Goal: Task Accomplishment & Management: Use online tool/utility

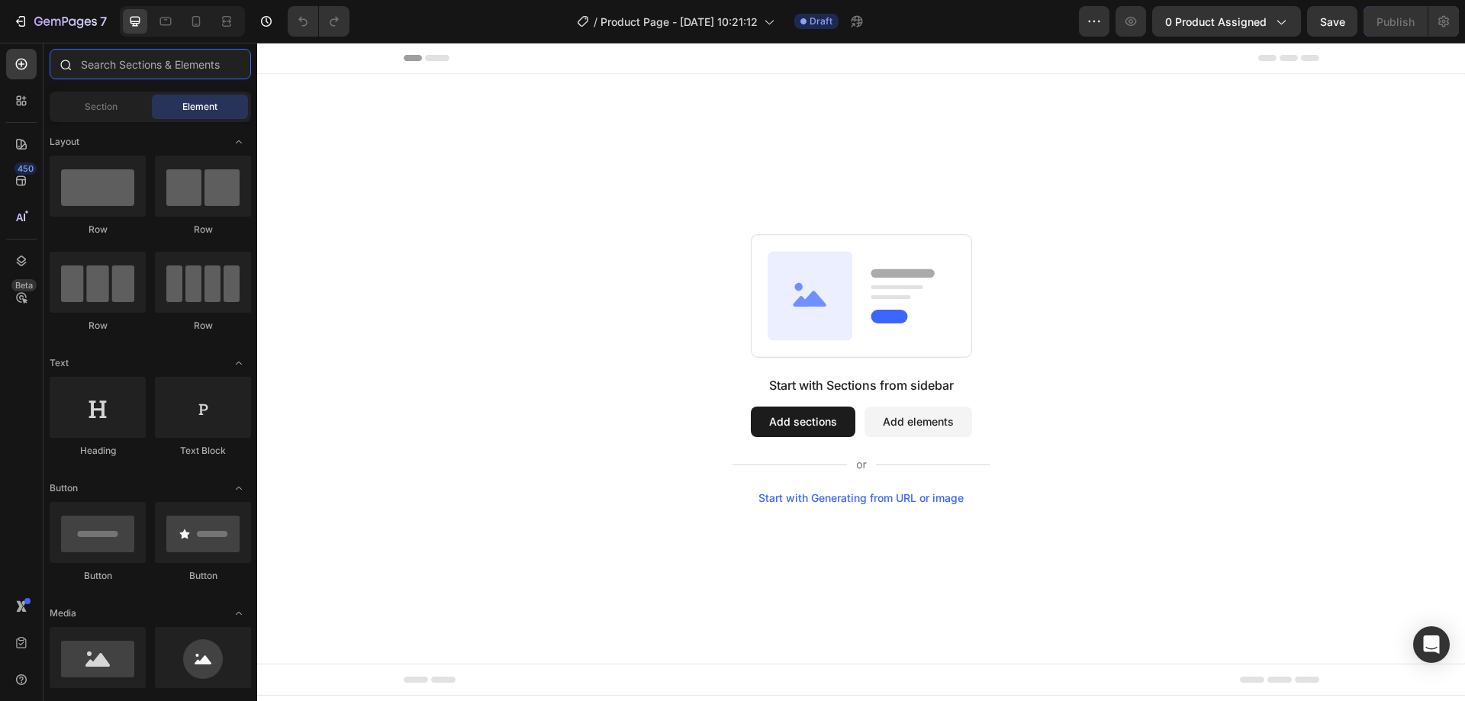
click at [99, 66] on input "text" at bounding box center [150, 64] width 201 height 31
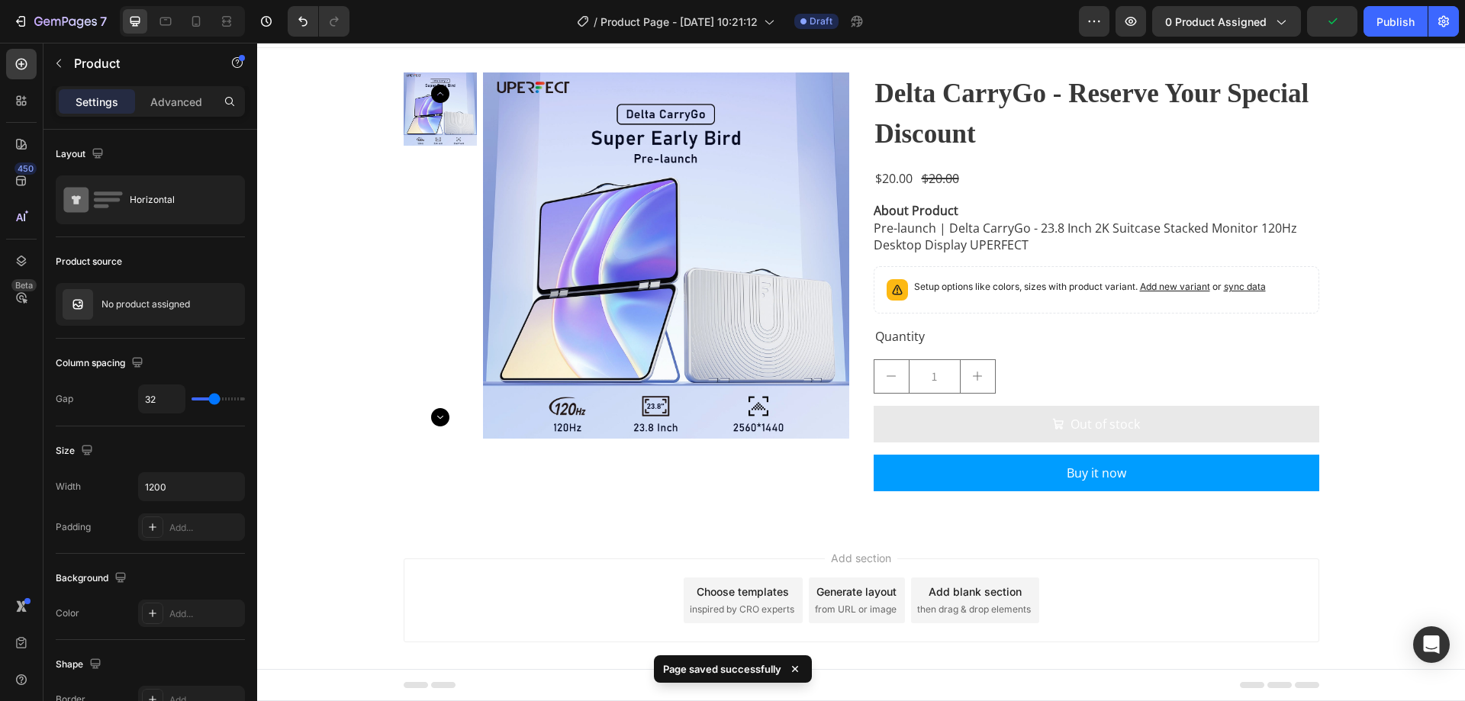
scroll to position [40, 0]
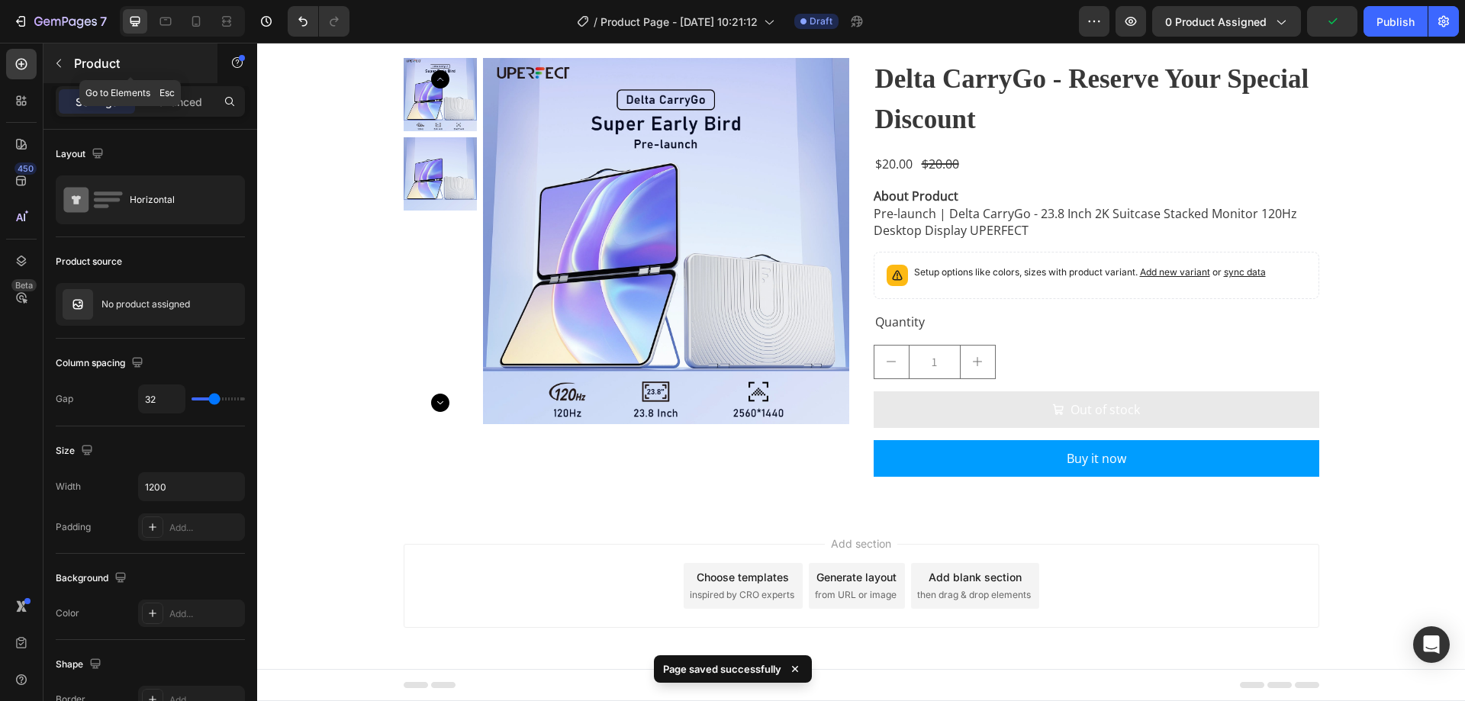
click at [62, 64] on icon "button" at bounding box center [59, 63] width 12 height 12
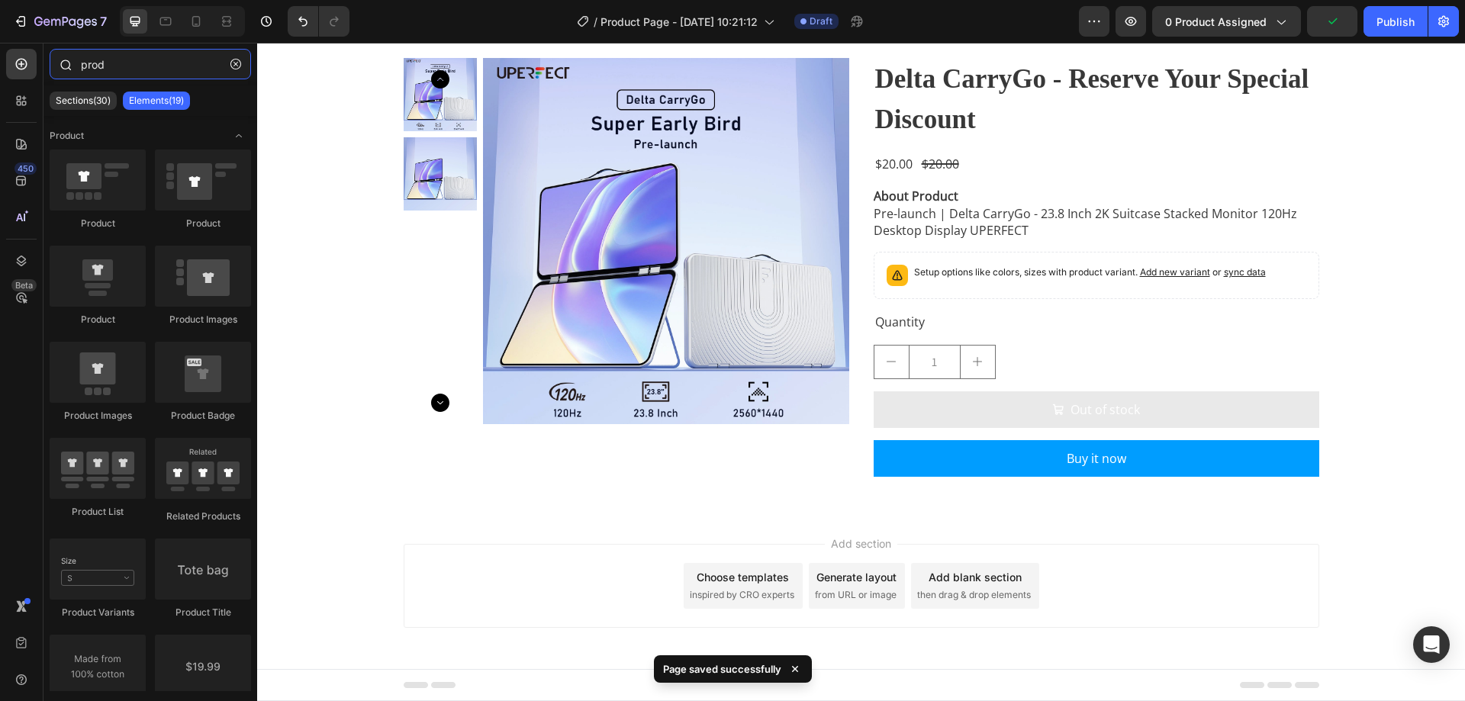
click at [124, 74] on input "prod" at bounding box center [150, 64] width 201 height 31
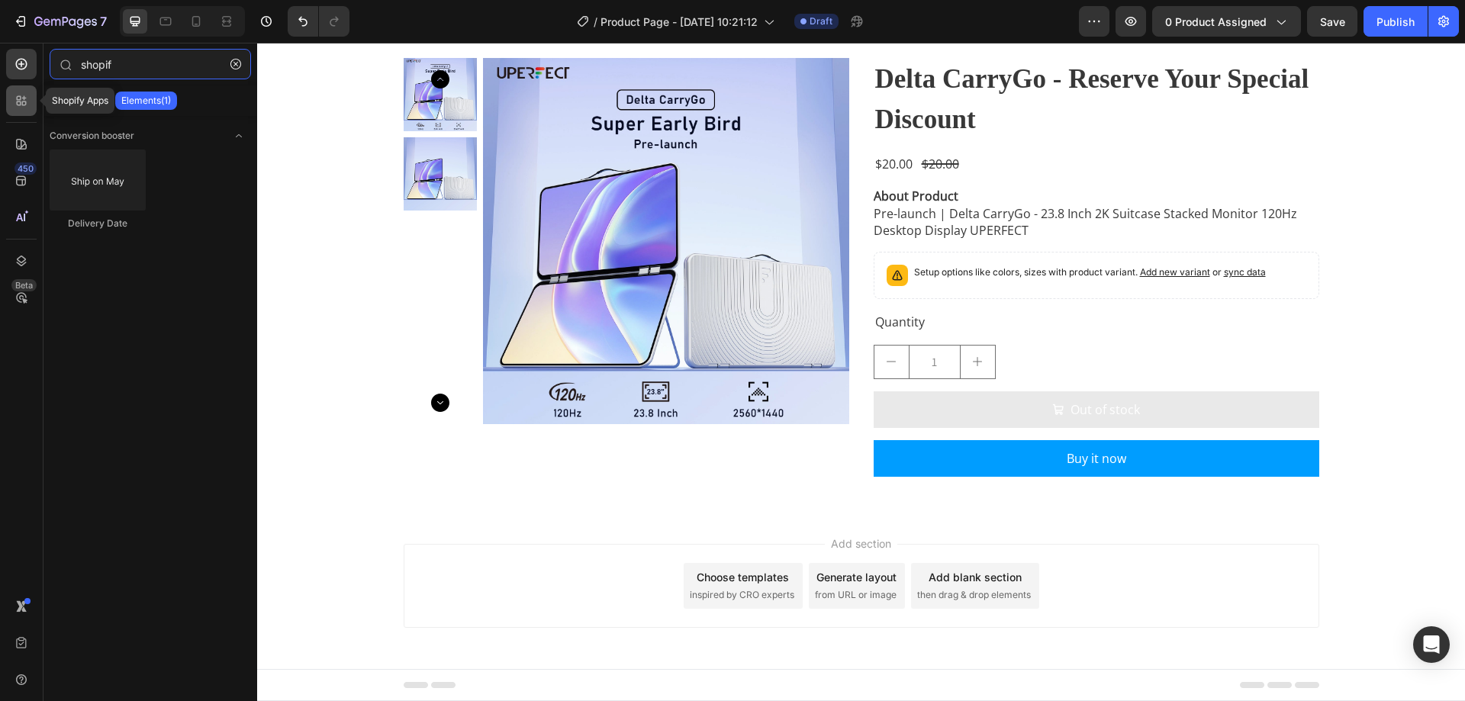
type input "shopif"
click at [24, 94] on icon at bounding box center [21, 100] width 15 height 15
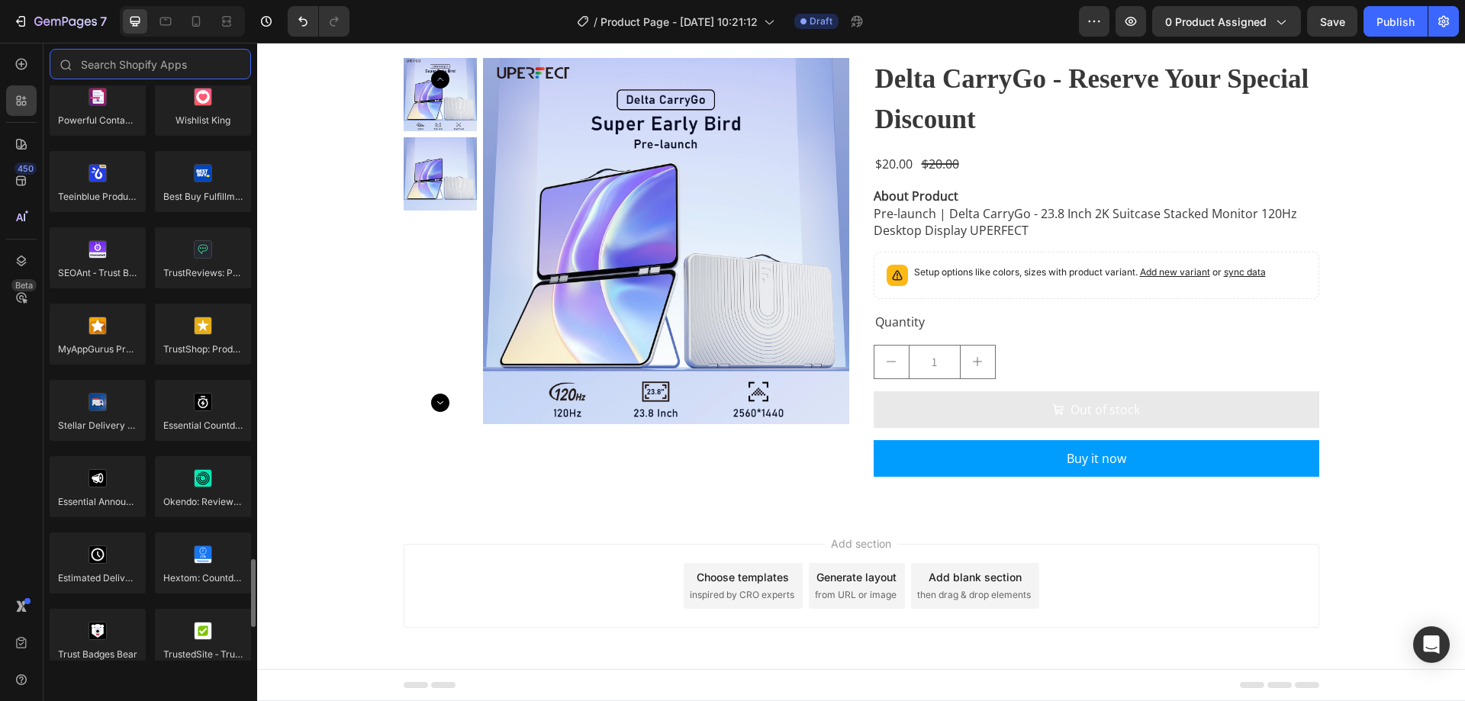
scroll to position [4249, 0]
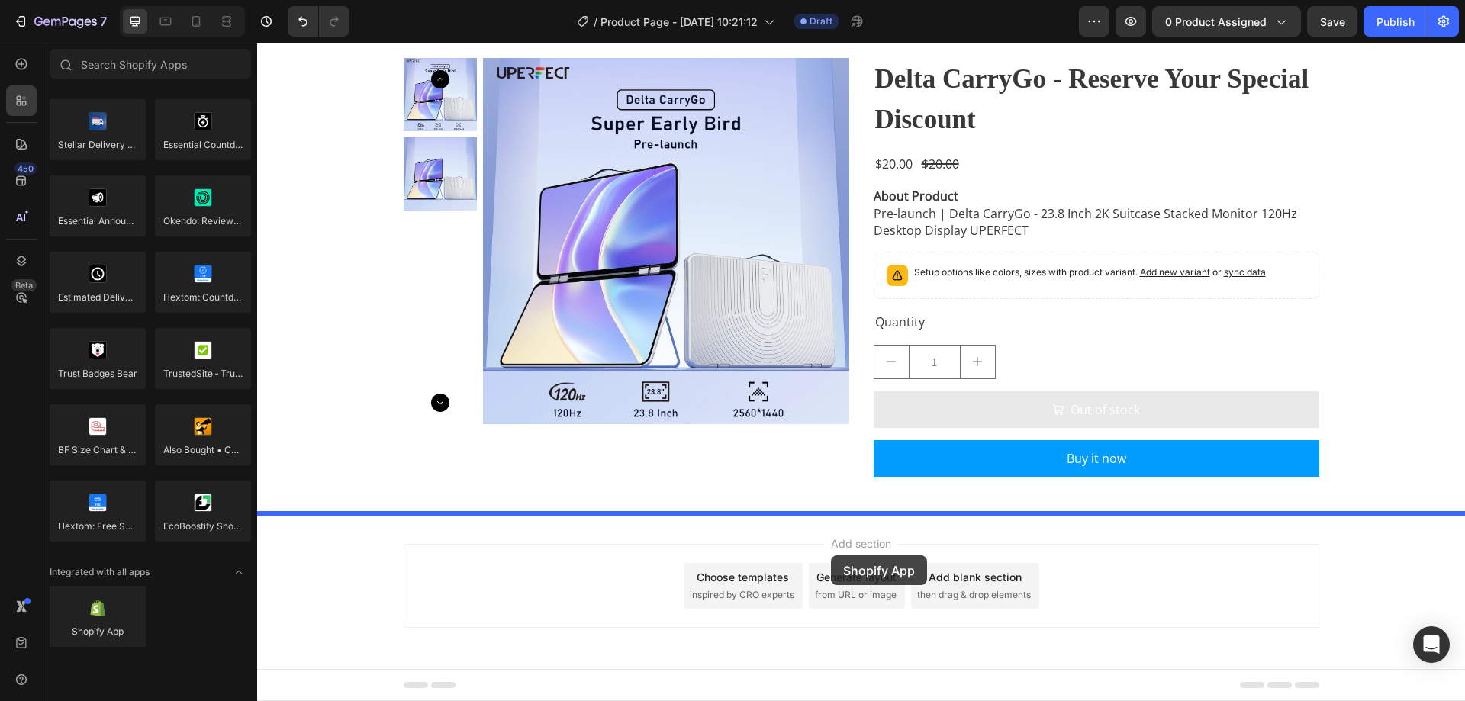
drag, startPoint x: 384, startPoint y: 661, endPoint x: 849, endPoint y: 556, distance: 476.3
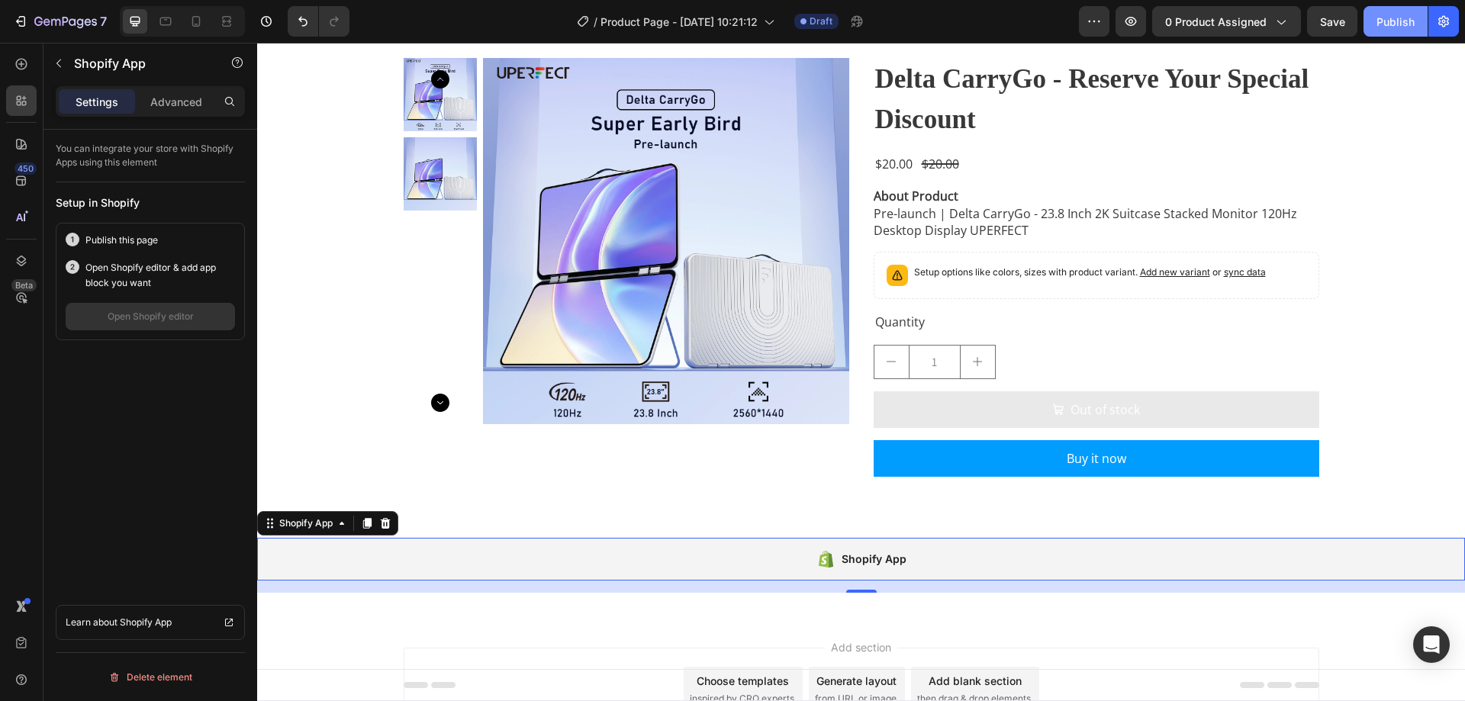
click at [1389, 29] on div "Publish" at bounding box center [1396, 22] width 38 height 16
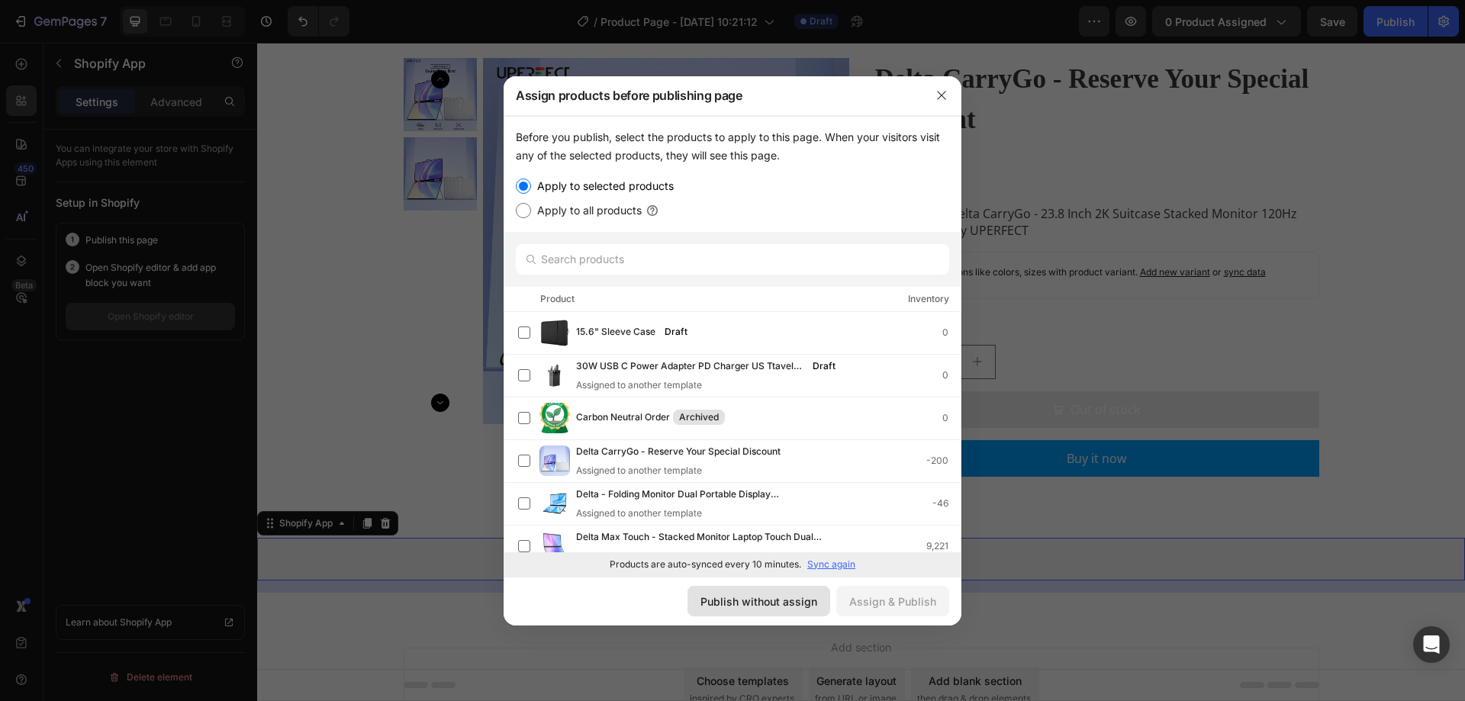
click at [809, 591] on button "Publish without assign" at bounding box center [759, 601] width 143 height 31
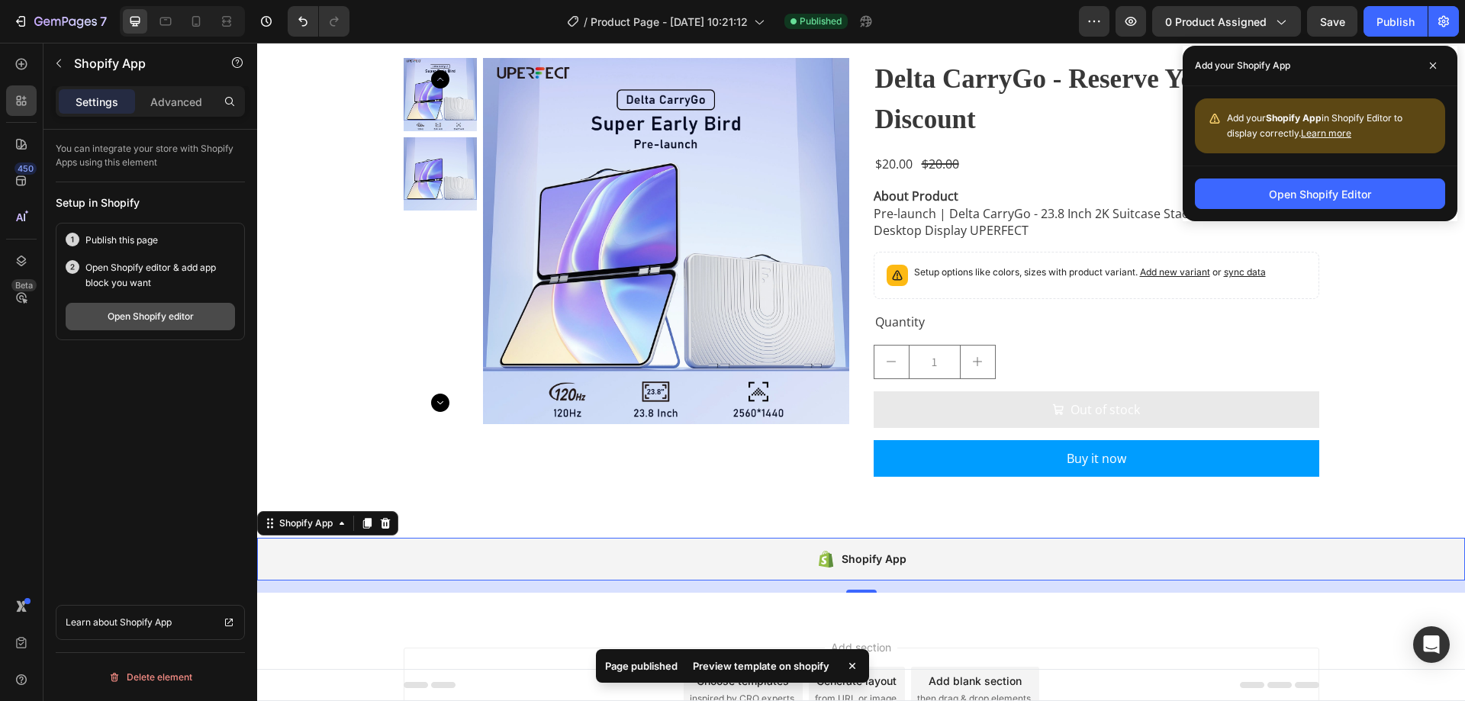
click at [136, 320] on div "Open Shopify editor" at bounding box center [151, 317] width 86 height 14
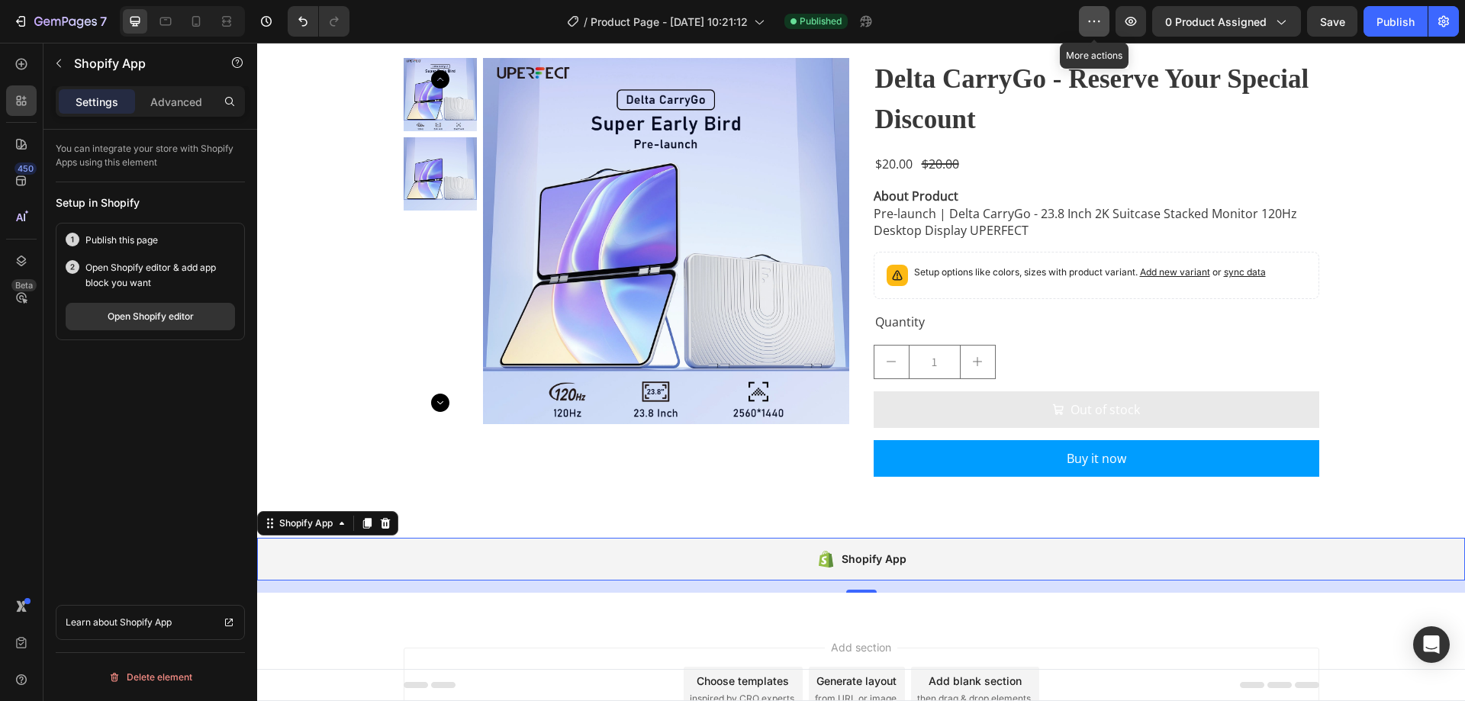
click at [1090, 21] on icon "button" at bounding box center [1094, 21] width 15 height 15
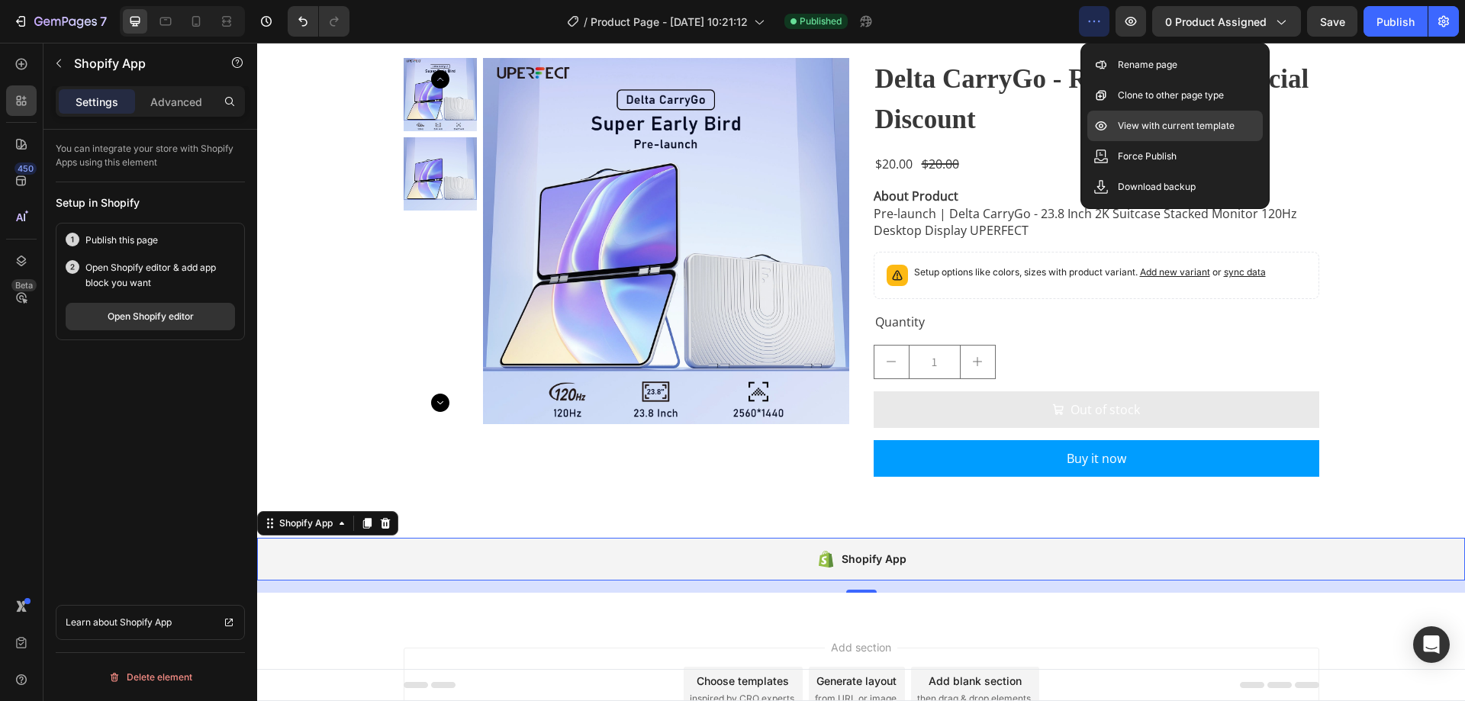
click at [1125, 141] on div "View with current template" at bounding box center [1175, 156] width 176 height 31
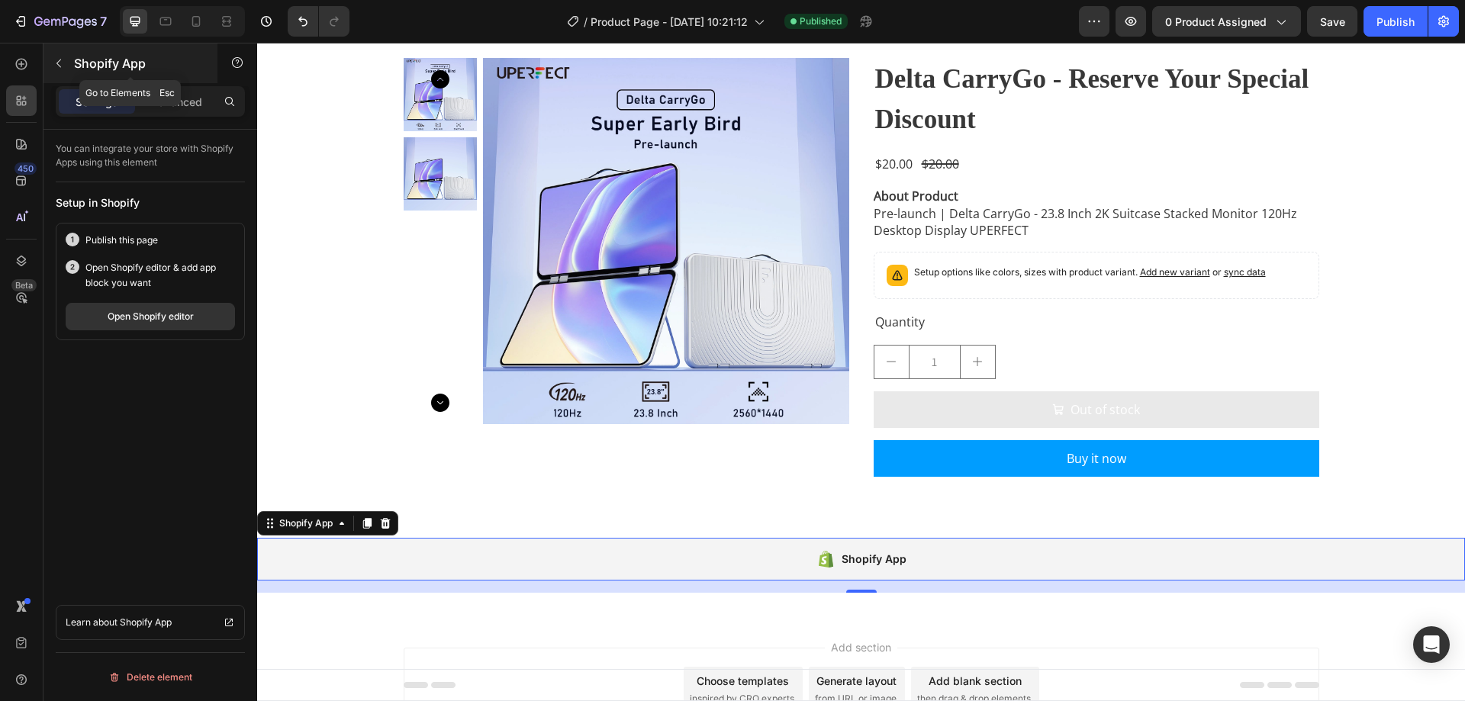
click at [56, 66] on icon "button" at bounding box center [59, 63] width 12 height 12
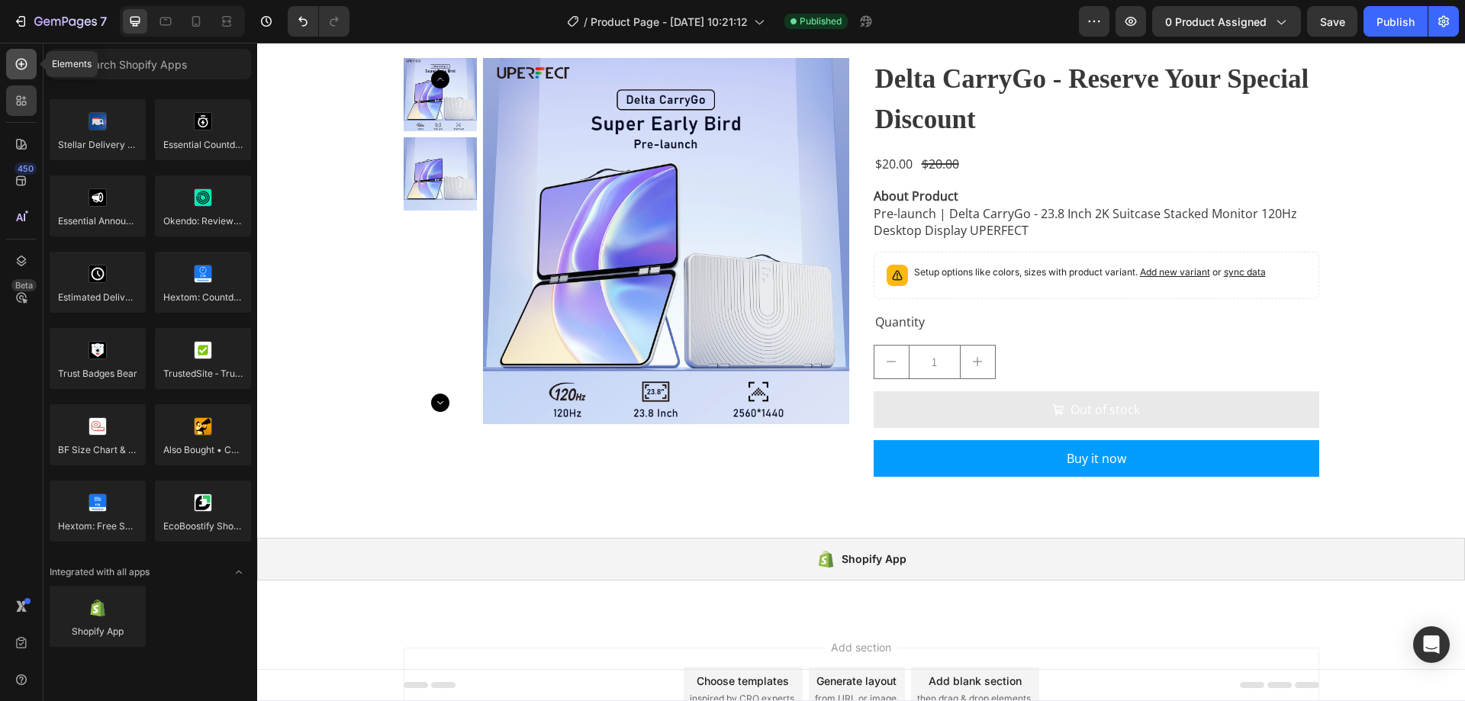
click at [20, 69] on icon at bounding box center [21, 64] width 11 height 11
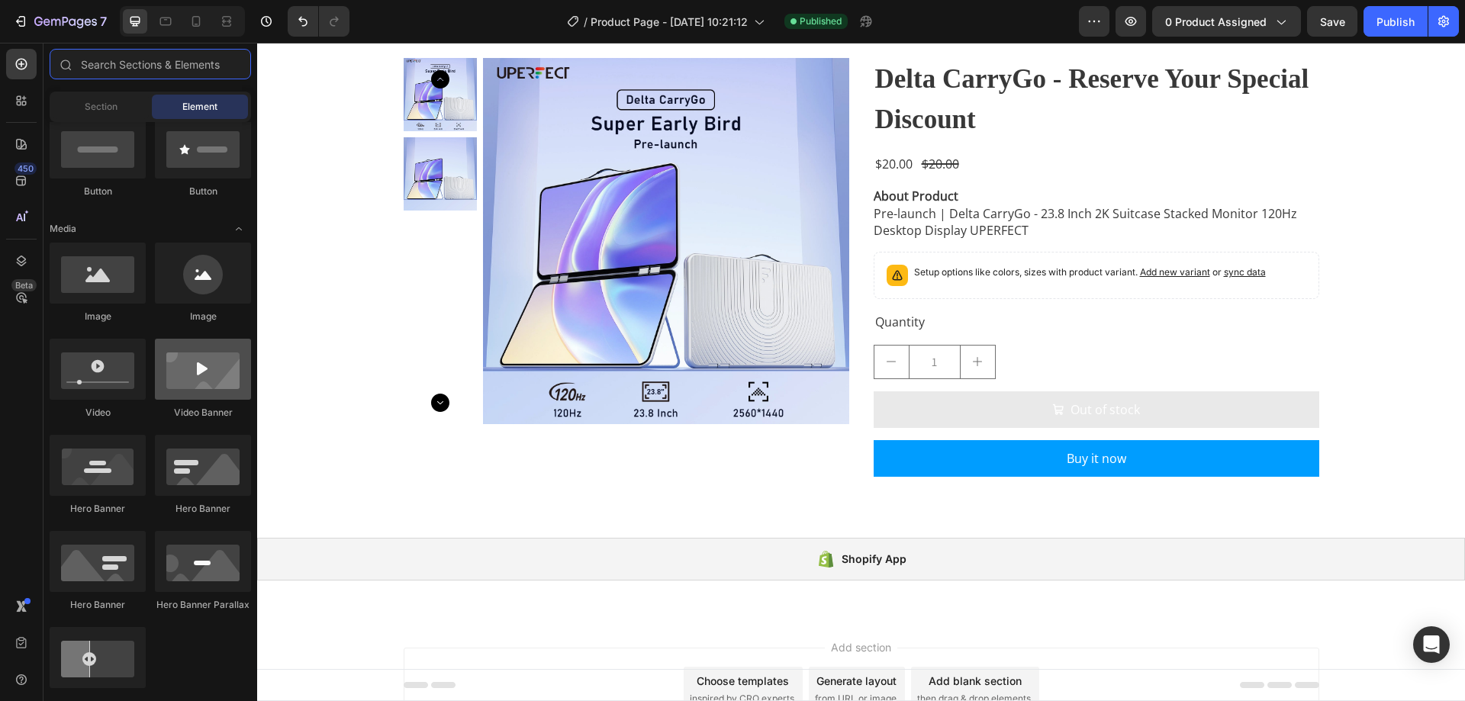
scroll to position [0, 0]
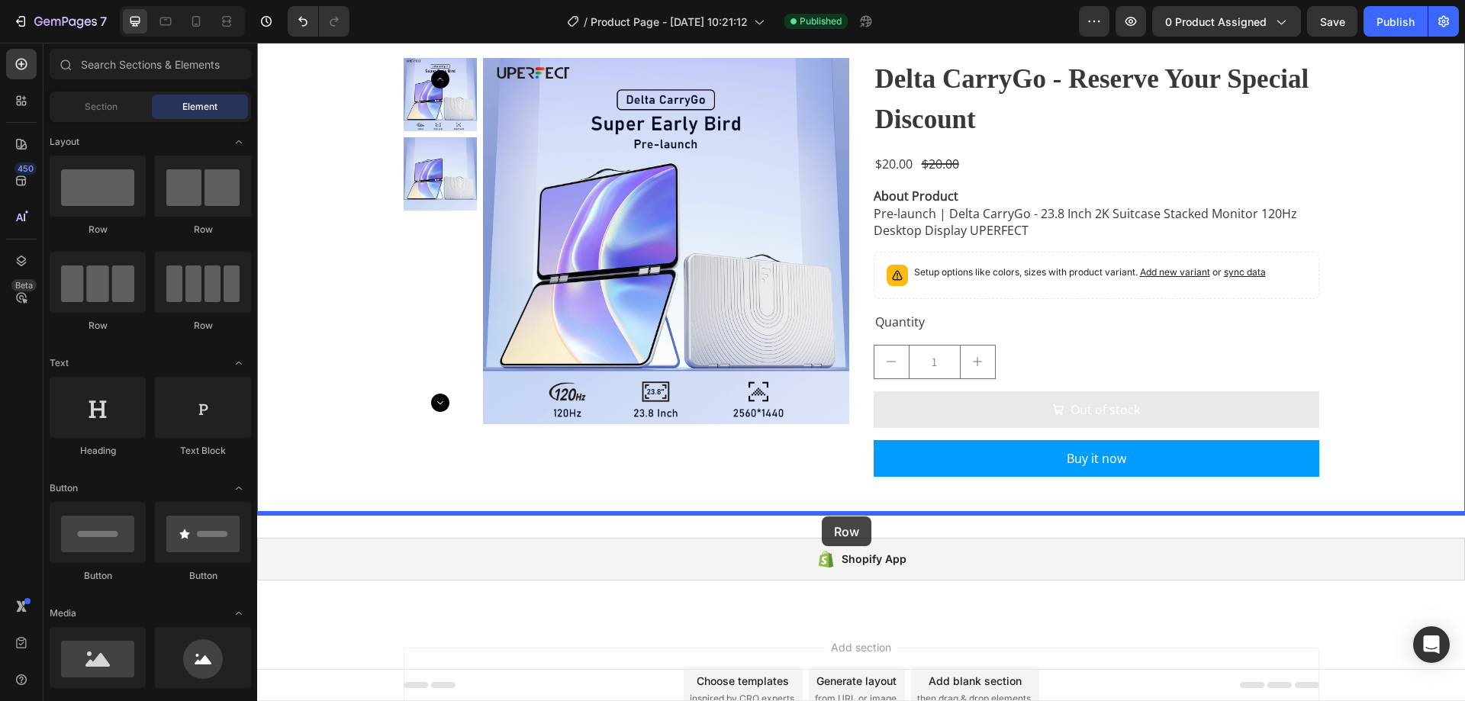
drag, startPoint x: 368, startPoint y: 224, endPoint x: 822, endPoint y: 517, distance: 540.4
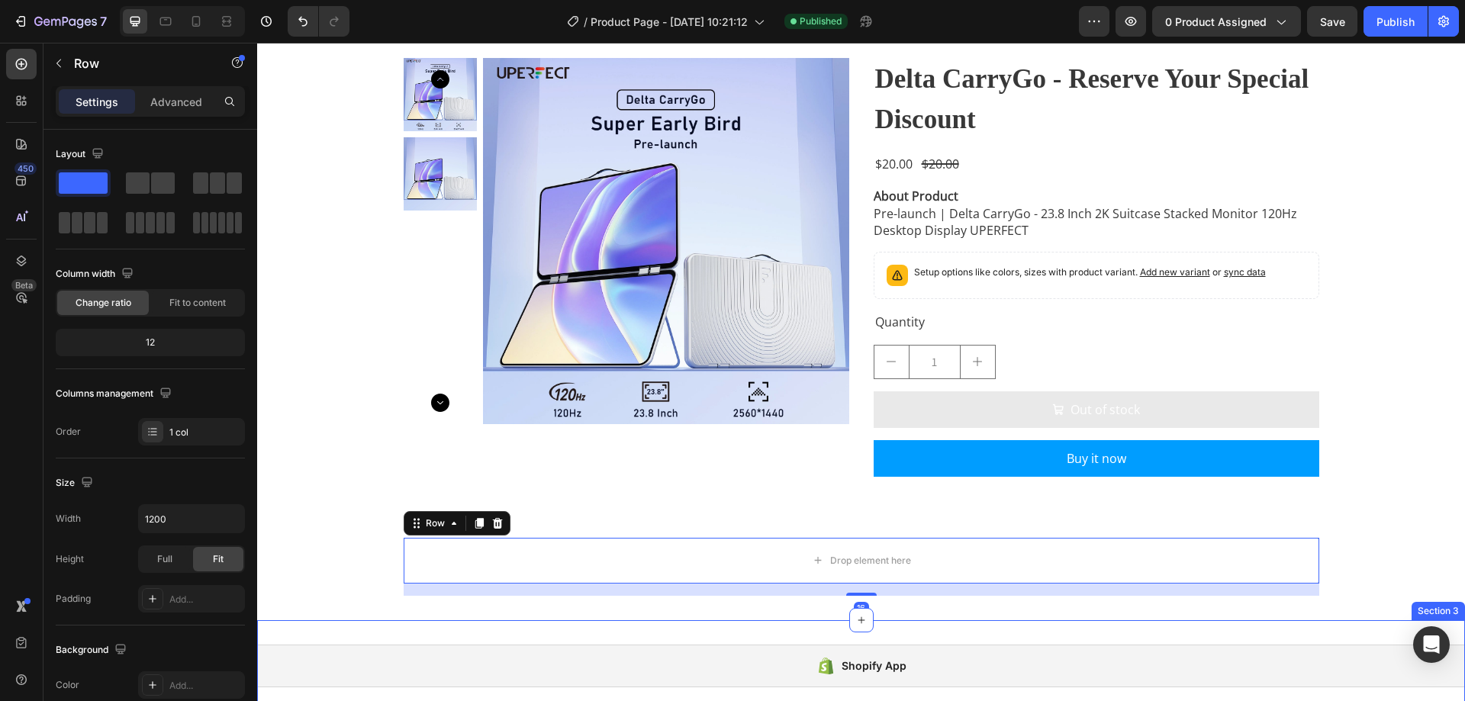
click at [697, 645] on div "Shopify App" at bounding box center [861, 666] width 1208 height 43
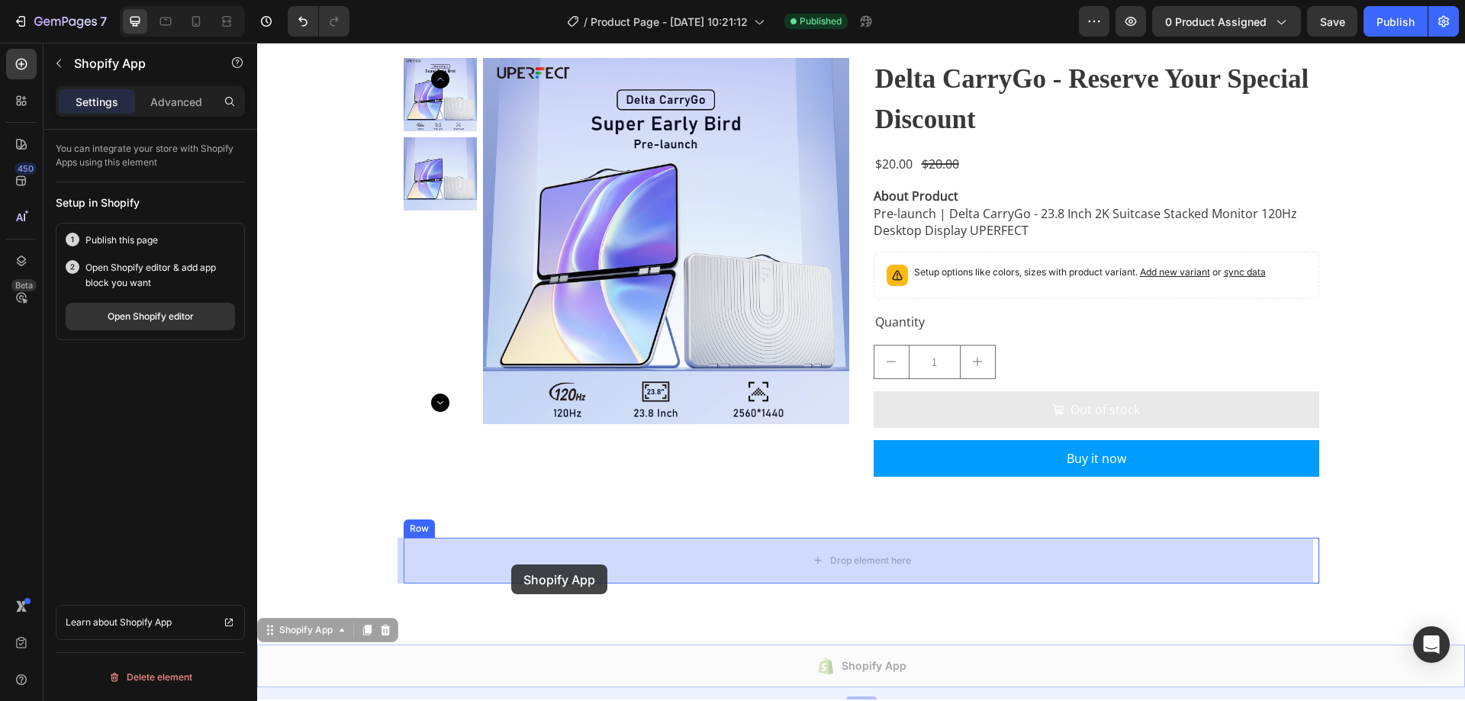
drag, startPoint x: 320, startPoint y: 623, endPoint x: 512, endPoint y: 564, distance: 200.3
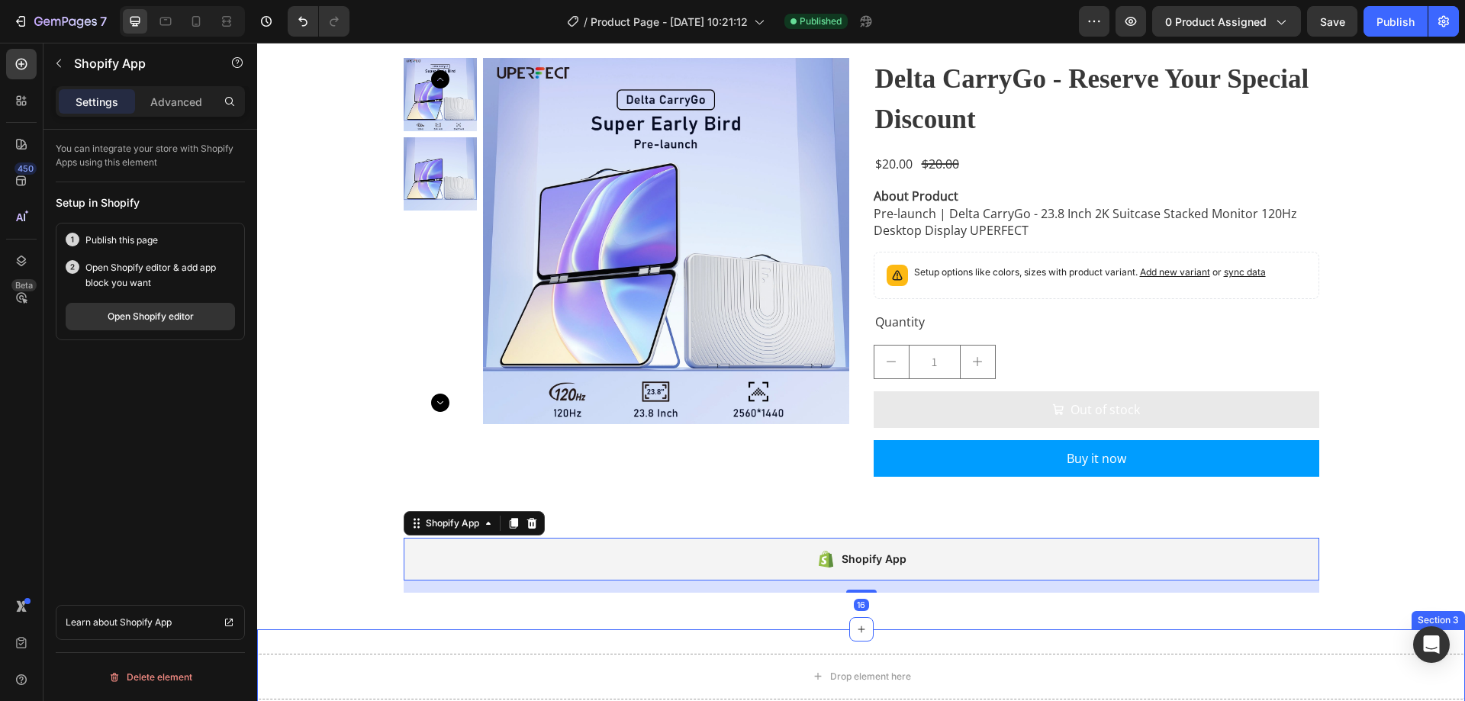
click at [730, 640] on div "Drop element here Section 3" at bounding box center [861, 677] width 1208 height 95
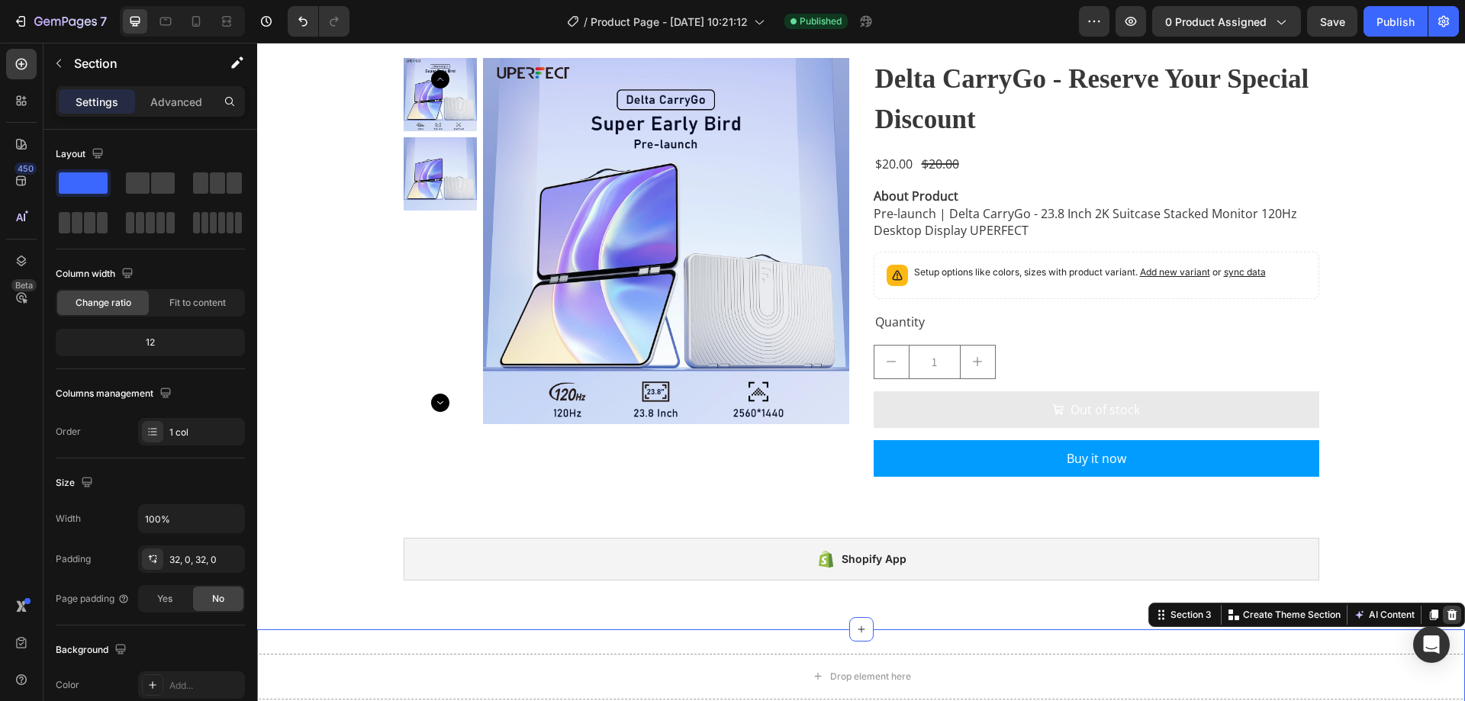
click at [1446, 620] on icon at bounding box center [1452, 615] width 12 height 12
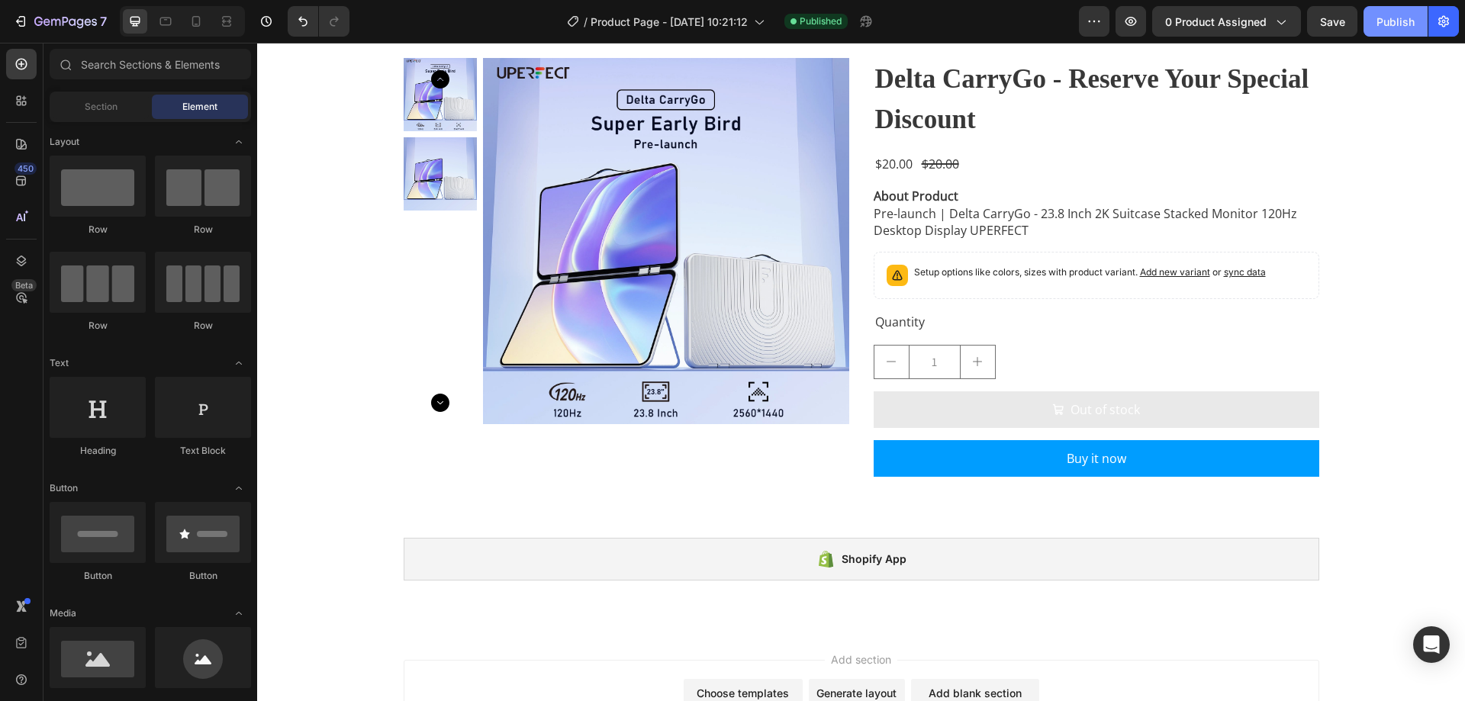
click at [1387, 17] on div "Publish" at bounding box center [1396, 22] width 38 height 16
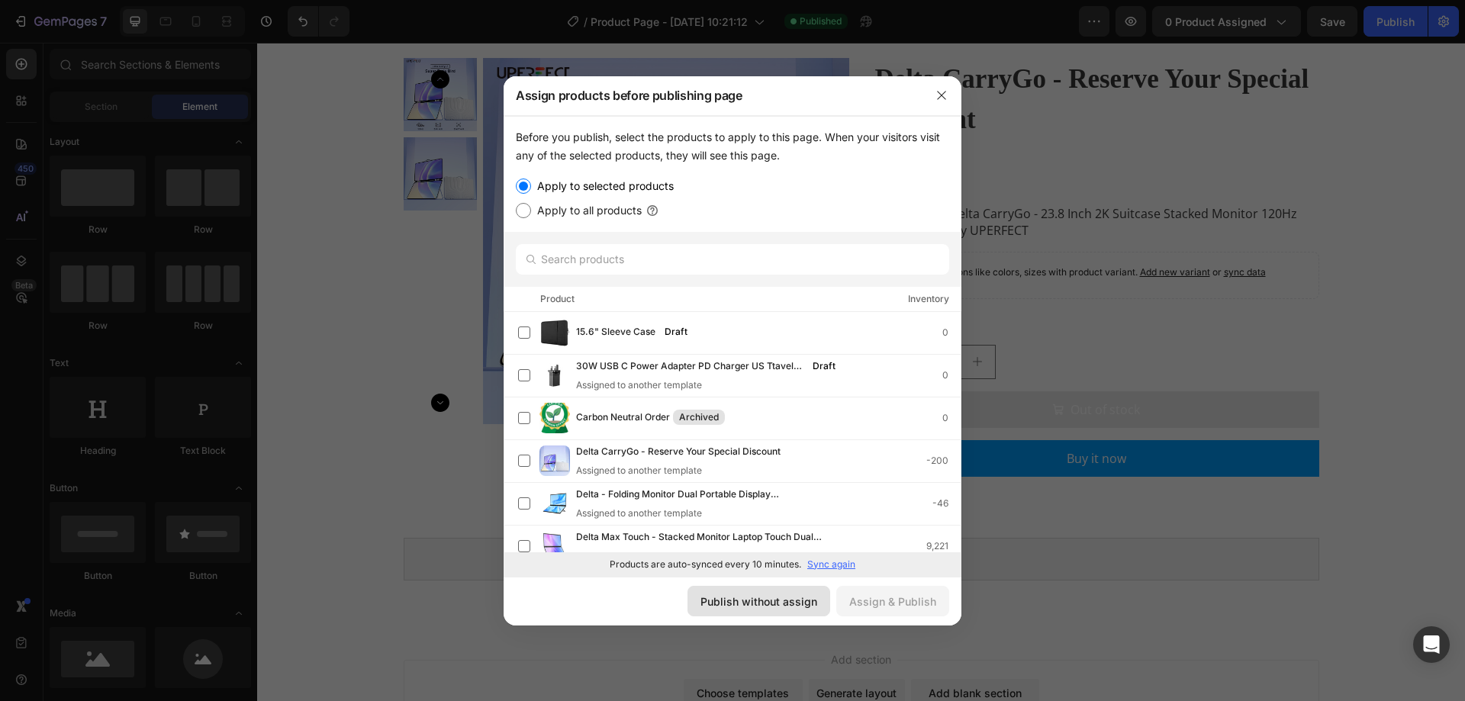
drag, startPoint x: 775, startPoint y: 599, endPoint x: 518, endPoint y: 107, distance: 555.3
click at [775, 599] on div "Publish without assign" at bounding box center [759, 602] width 117 height 16
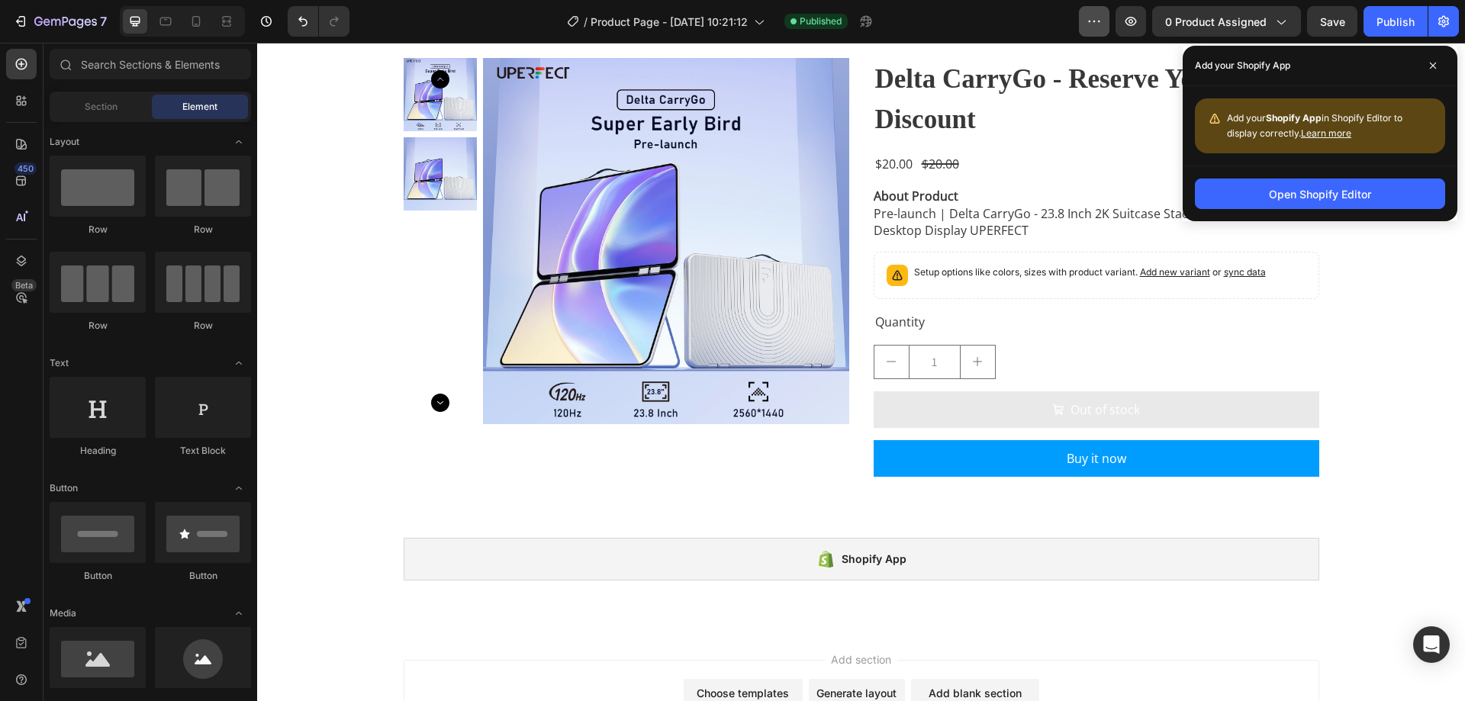
drag, startPoint x: 1080, startPoint y: 16, endPoint x: 1091, endPoint y: 34, distance: 21.6
click at [1079, 17] on div "/ Product Page - [DATE] 10:21:12 Published" at bounding box center [720, 21] width 717 height 31
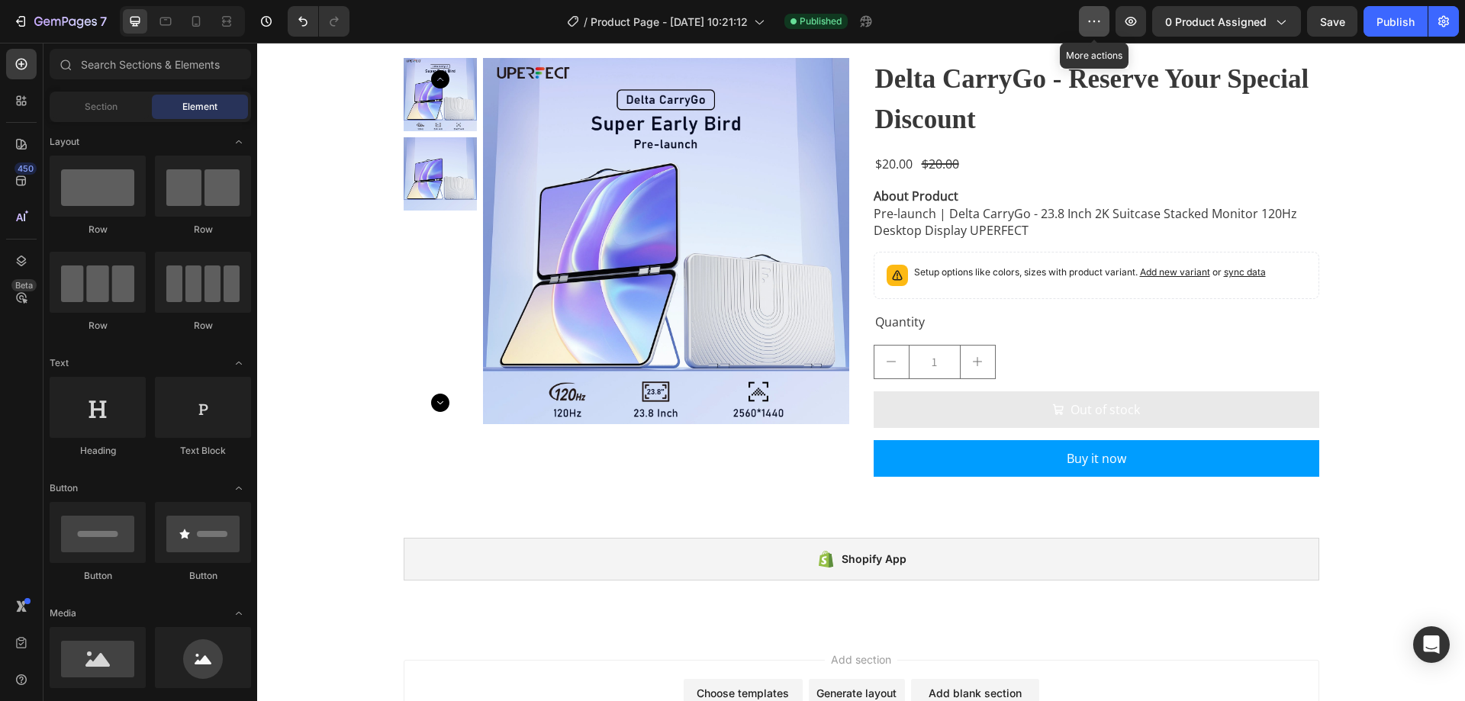
click at [1093, 20] on icon "button" at bounding box center [1094, 21] width 15 height 15
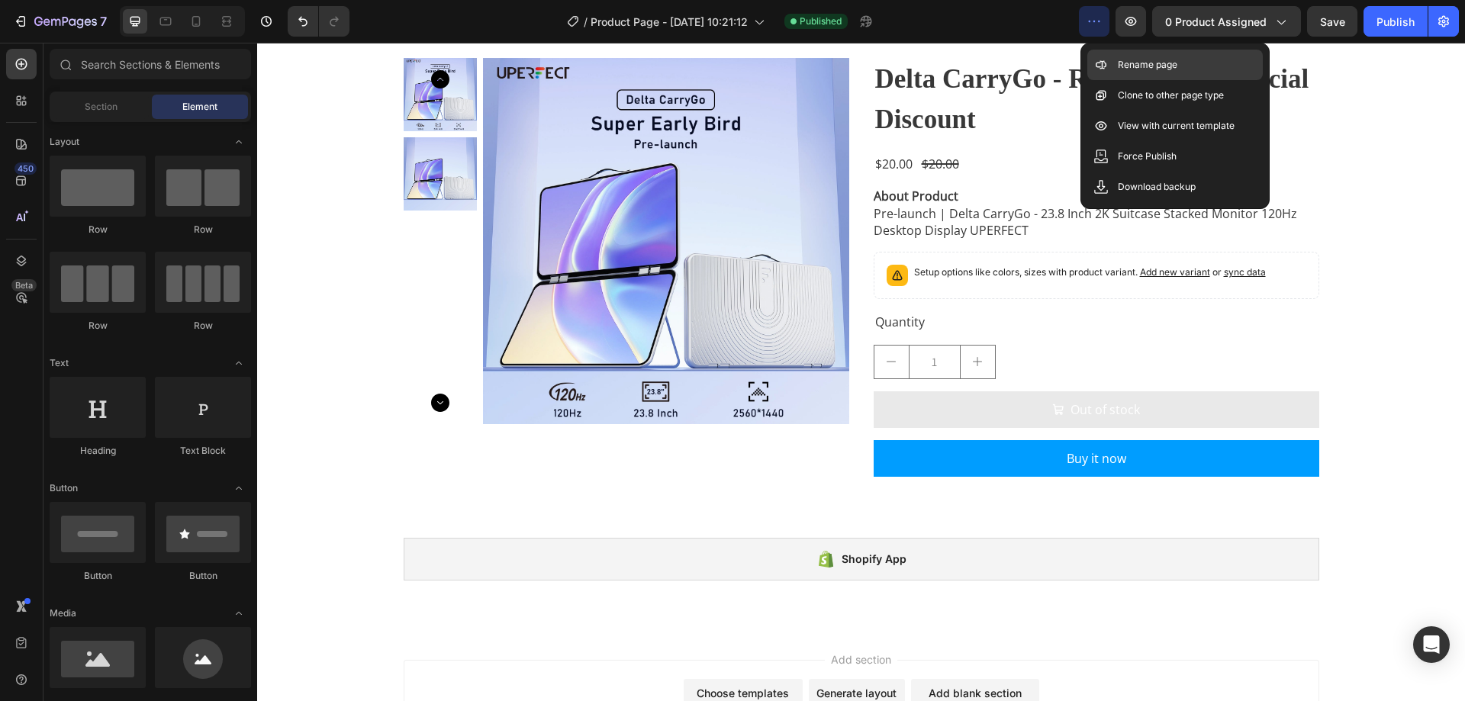
click at [1155, 80] on div "Rename page" at bounding box center [1175, 95] width 176 height 31
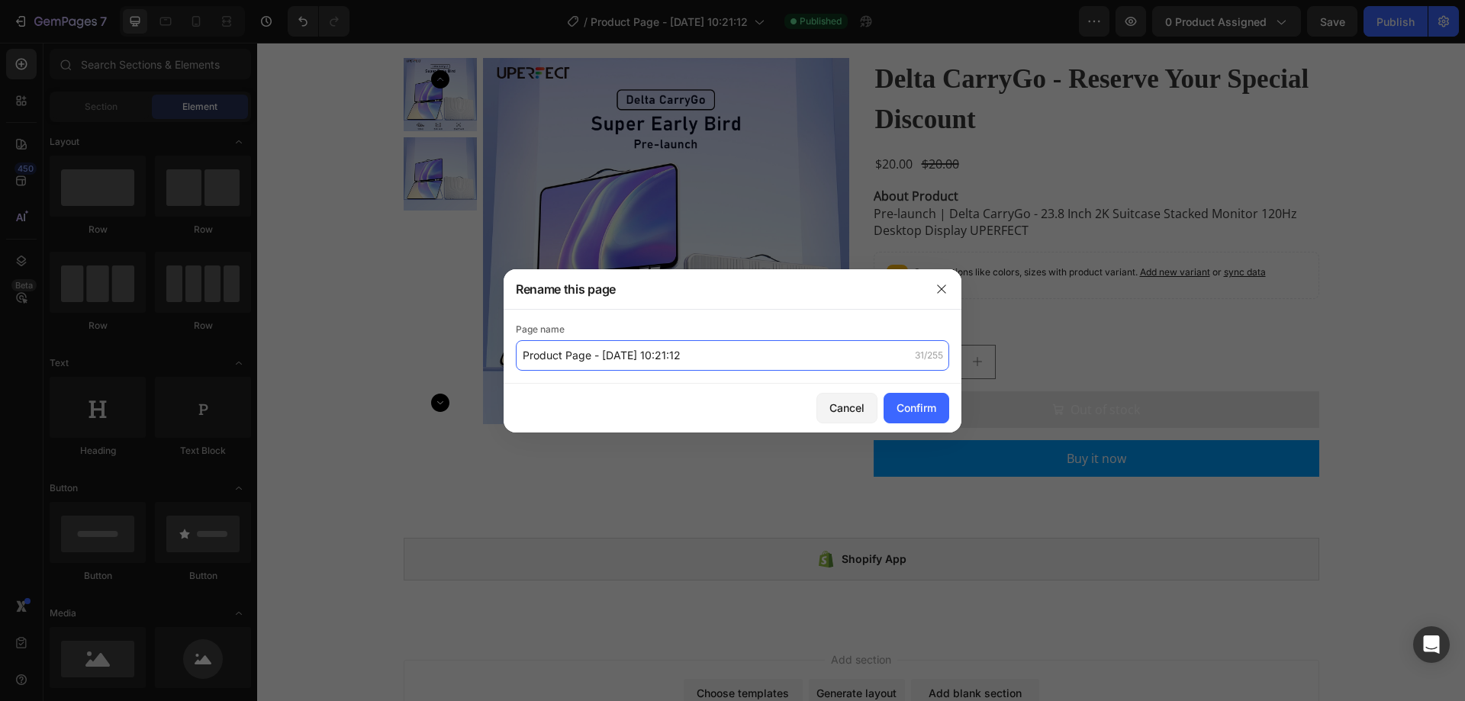
click at [657, 350] on input "Product Page - [DATE] 10:21:12" at bounding box center [732, 355] width 433 height 31
type input "ơ"
type input "[[PERSON_NAME] GP] test app"
drag, startPoint x: 915, startPoint y: 407, endPoint x: 926, endPoint y: 404, distance: 11.1
click at [916, 407] on div "Confirm" at bounding box center [917, 408] width 40 height 16
